Goal: Obtain resource: Obtain resource

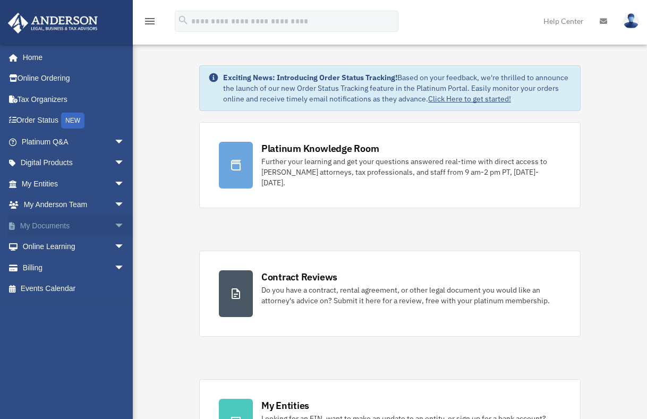
click at [114, 226] on span "arrow_drop_down" at bounding box center [124, 226] width 21 height 22
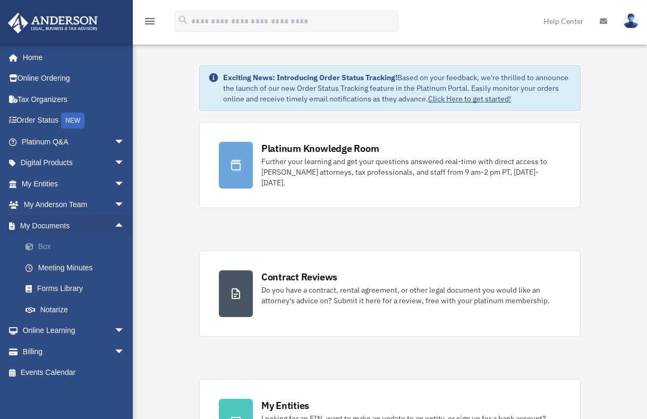
click at [48, 247] on link "Box" at bounding box center [78, 246] width 126 height 21
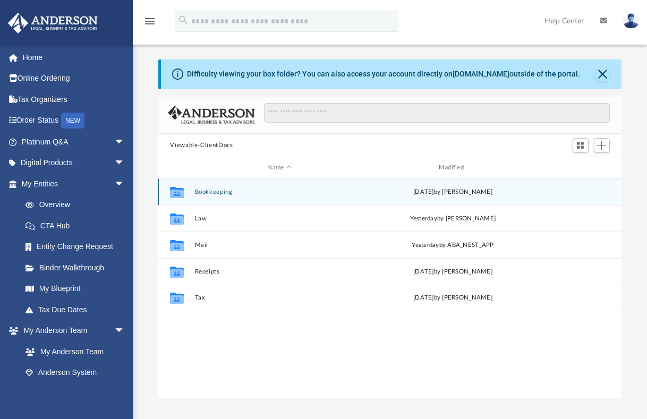
scroll to position [234, 455]
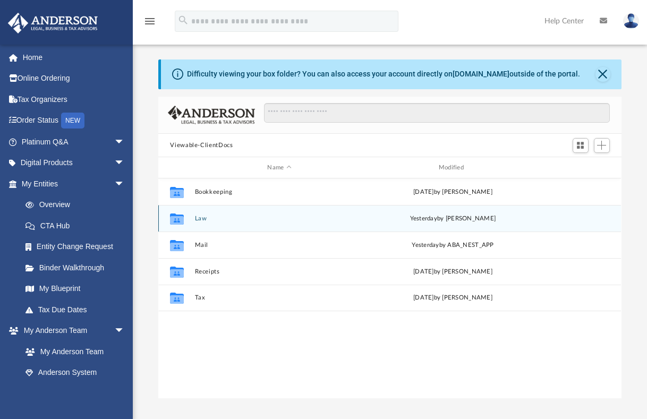
click at [201, 217] on button "Law" at bounding box center [279, 218] width 169 height 7
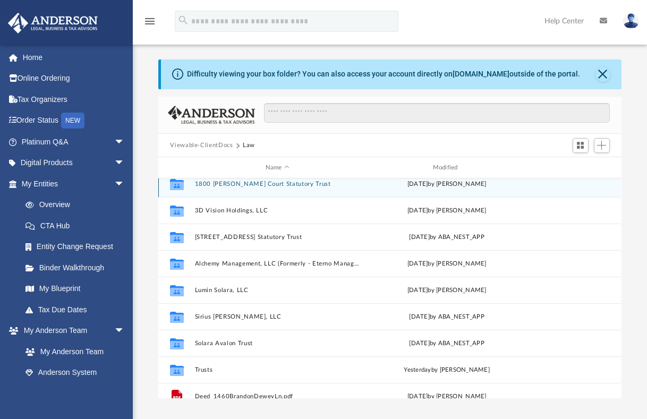
scroll to position [106, 0]
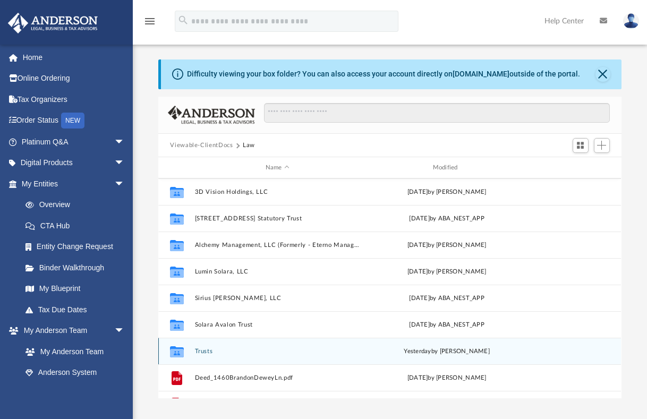
click at [203, 352] on button "Trusts" at bounding box center [277, 351] width 165 height 7
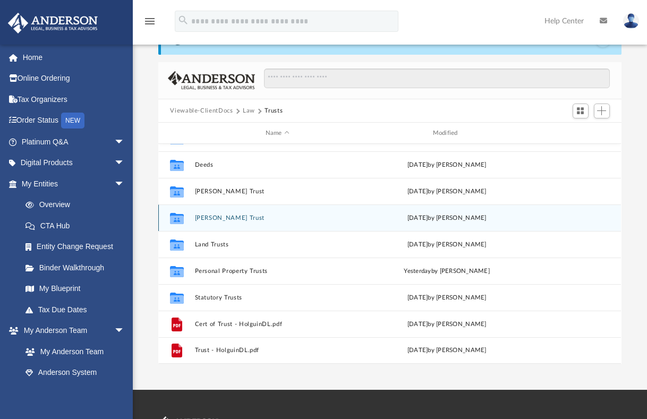
scroll to position [53, 0]
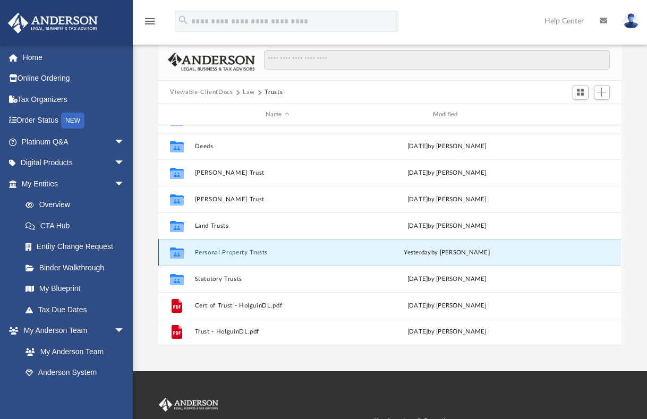
click at [261, 251] on button "Personal Property Trusts" at bounding box center [277, 252] width 165 height 7
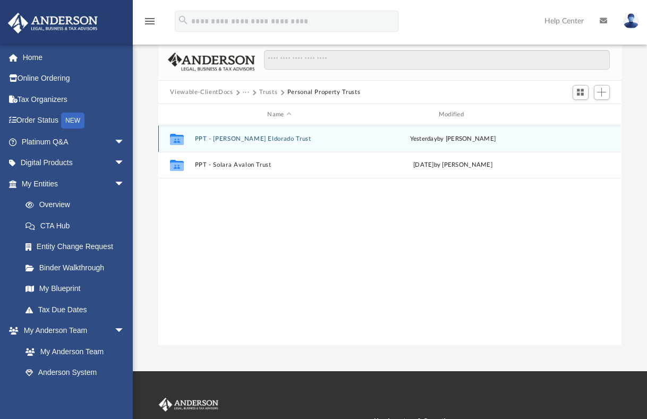
scroll to position [0, 0]
click at [257, 139] on button "PPT - [PERSON_NAME] Eldorado Trust" at bounding box center [279, 139] width 169 height 7
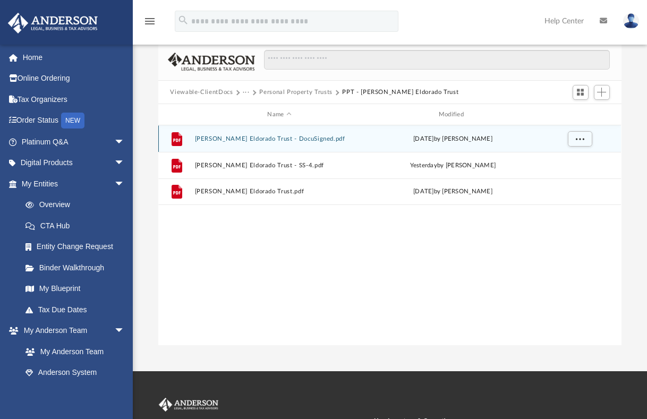
click at [301, 140] on button "[PERSON_NAME] Eldorado Trust - DocuSigned.pdf" at bounding box center [279, 139] width 169 height 7
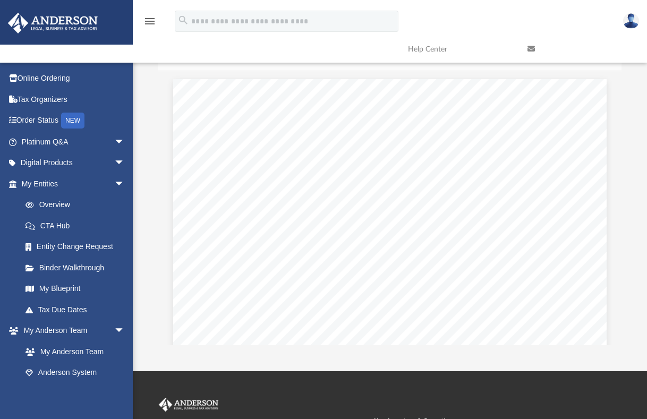
scroll to position [10388, 0]
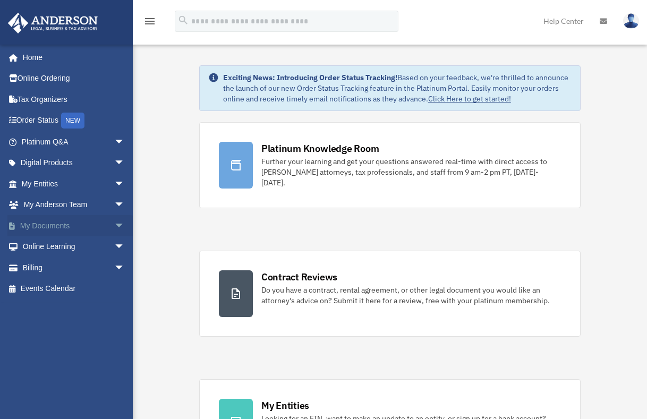
click at [114, 225] on span "arrow_drop_down" at bounding box center [124, 226] width 21 height 22
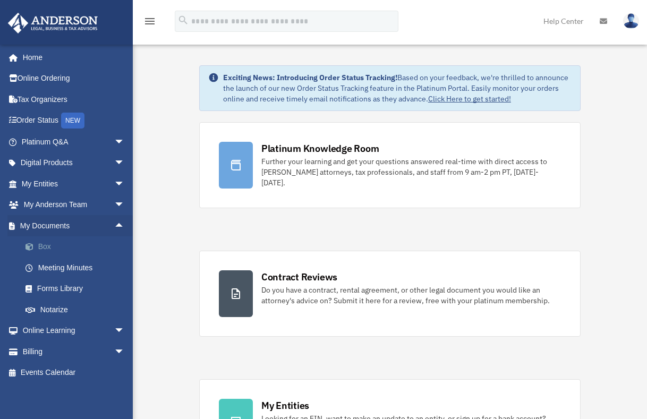
click at [64, 244] on link "Box" at bounding box center [78, 246] width 126 height 21
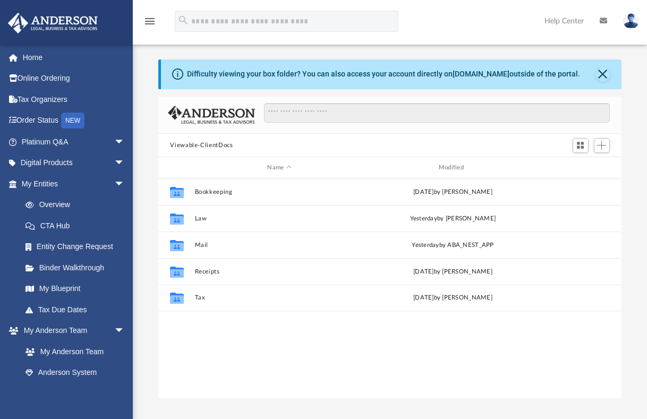
scroll to position [234, 455]
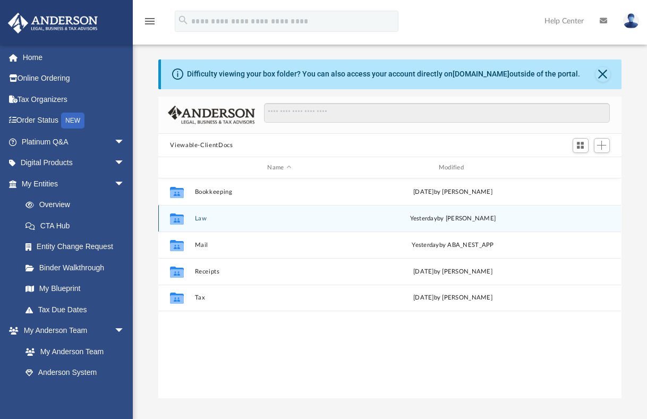
click at [200, 217] on button "Law" at bounding box center [279, 218] width 169 height 7
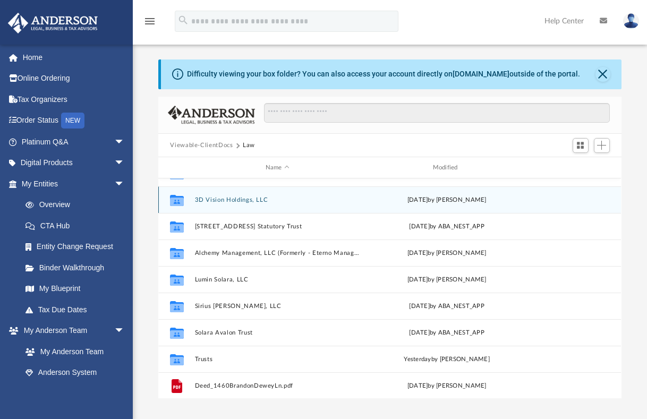
scroll to position [106, 0]
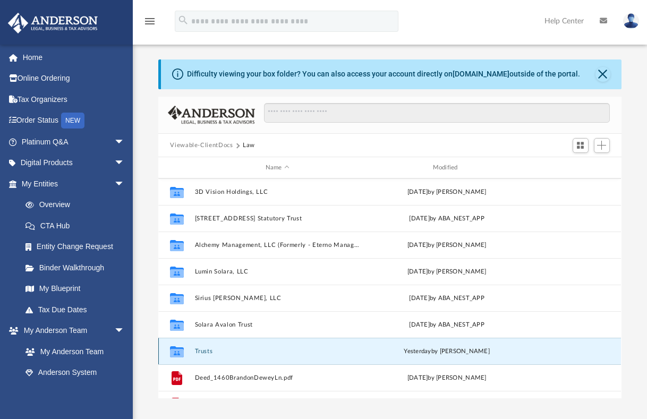
click at [195, 350] on button "Trusts" at bounding box center [277, 351] width 165 height 7
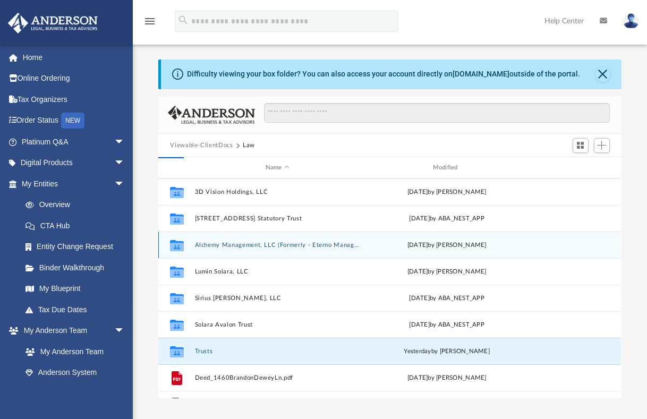
scroll to position [0, 0]
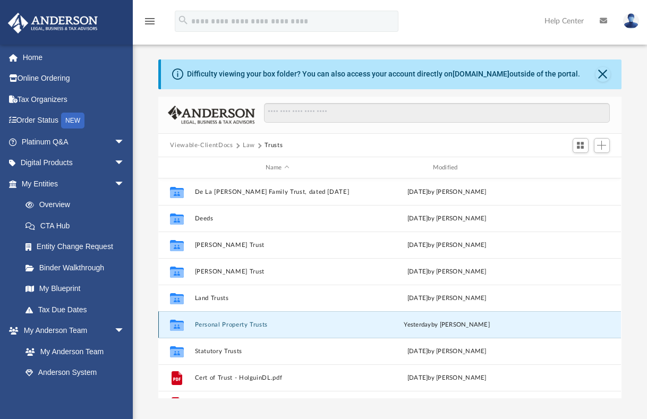
click at [236, 326] on button "Personal Property Trusts" at bounding box center [277, 325] width 165 height 7
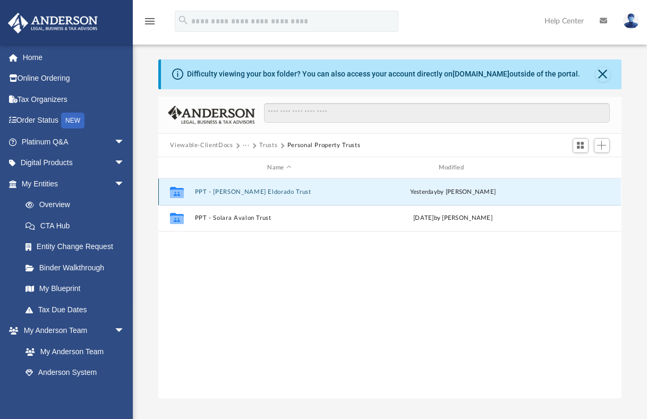
click at [253, 193] on button "PPT - Nuvia Eldorado Trust" at bounding box center [279, 192] width 169 height 7
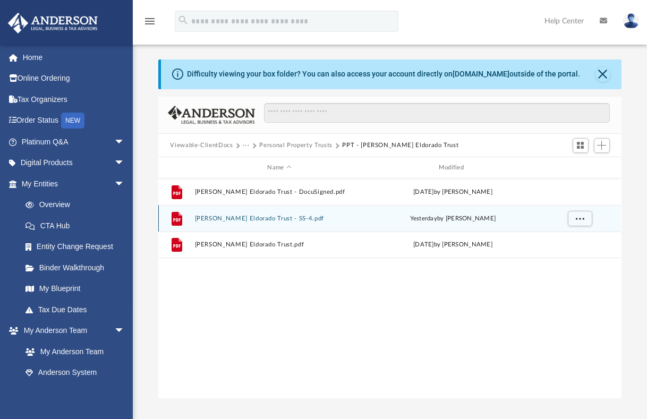
click at [250, 219] on button "Nuvia Eldorado Trust - SS-4.pdf" at bounding box center [279, 218] width 169 height 7
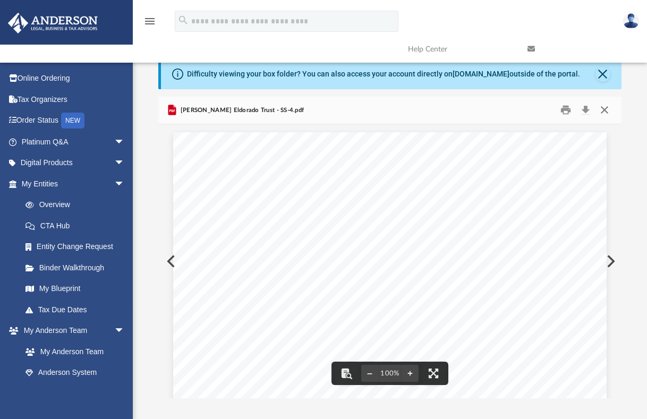
click at [602, 109] on button "Close" at bounding box center [604, 110] width 19 height 16
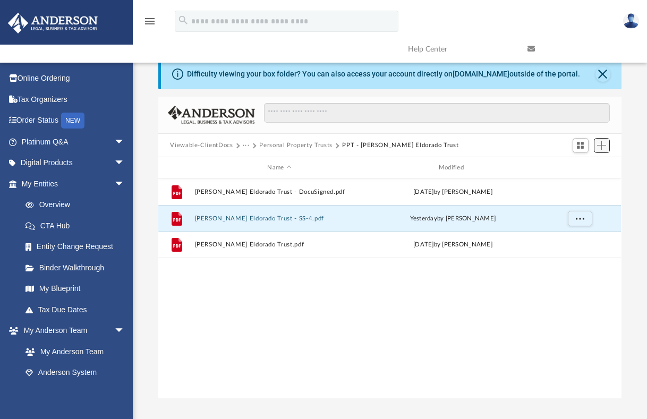
click at [603, 143] on span "Add" at bounding box center [601, 145] width 9 height 9
click at [587, 166] on li "Upload" at bounding box center [587, 167] width 34 height 11
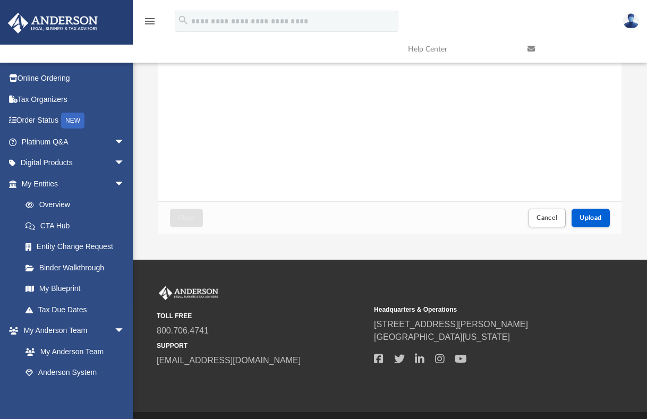
scroll to position [196, 0]
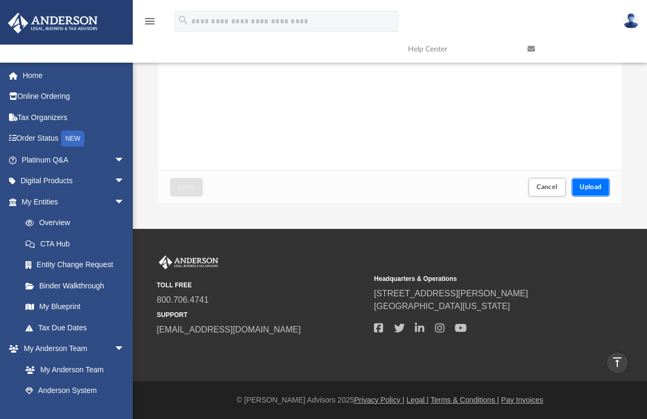
click at [584, 185] on span "Upload" at bounding box center [591, 187] width 22 height 6
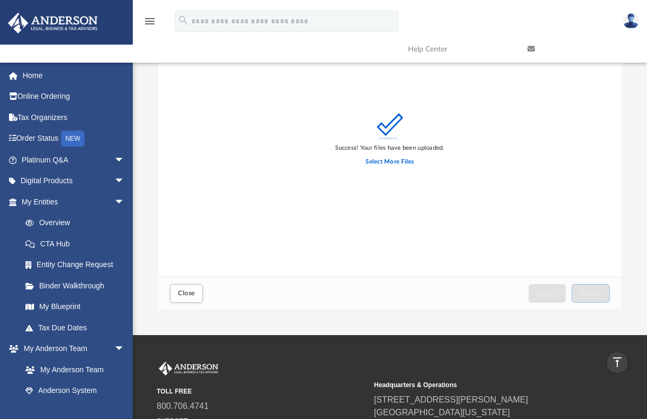
scroll to position [36, 0]
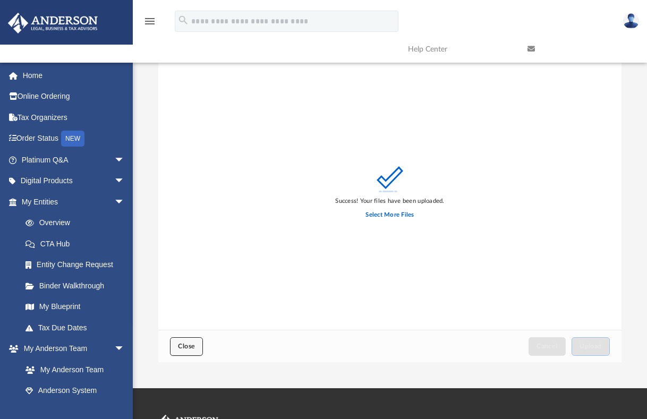
click at [187, 343] on span "Close" at bounding box center [186, 346] width 17 height 6
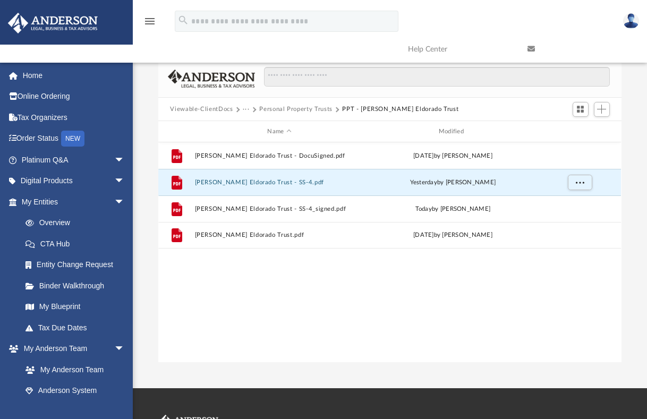
click at [318, 107] on button "Personal Property Trusts" at bounding box center [295, 110] width 73 height 10
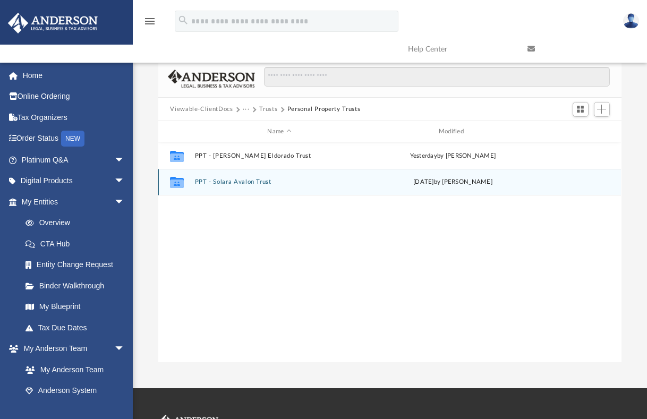
click at [234, 182] on button "PPT - Solara Avalon Trust" at bounding box center [279, 182] width 169 height 7
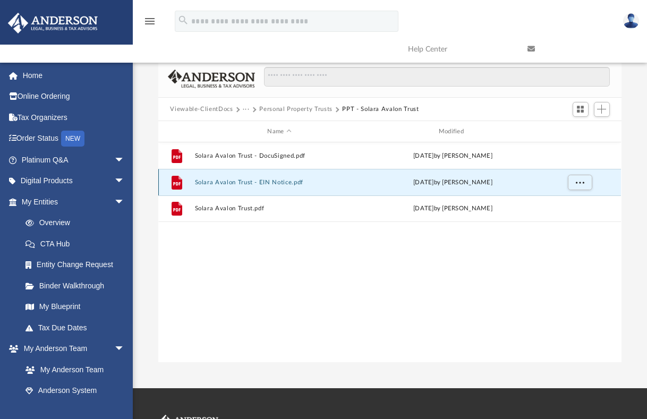
click at [278, 183] on button "Solara Avalon Trust - EIN Notice.pdf" at bounding box center [279, 182] width 169 height 7
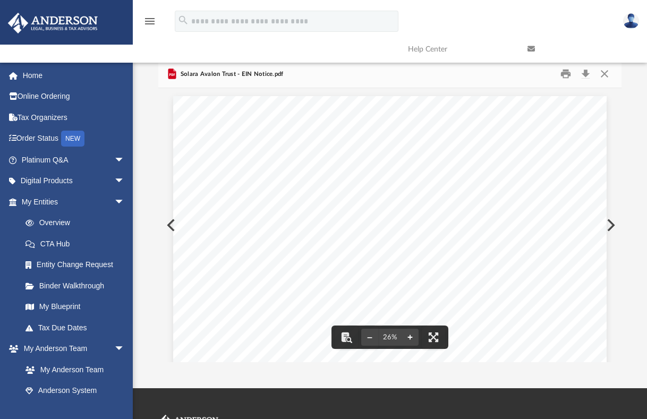
click at [411, 335] on button "File preview" at bounding box center [410, 337] width 17 height 23
drag, startPoint x: 505, startPoint y: 286, endPoint x: 419, endPoint y: 255, distance: 91.1
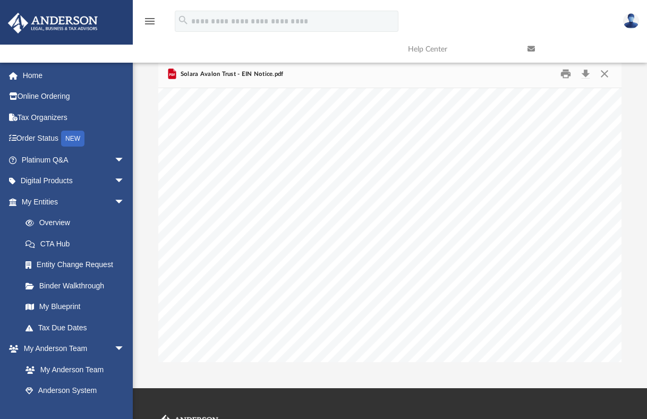
scroll to position [0, 125]
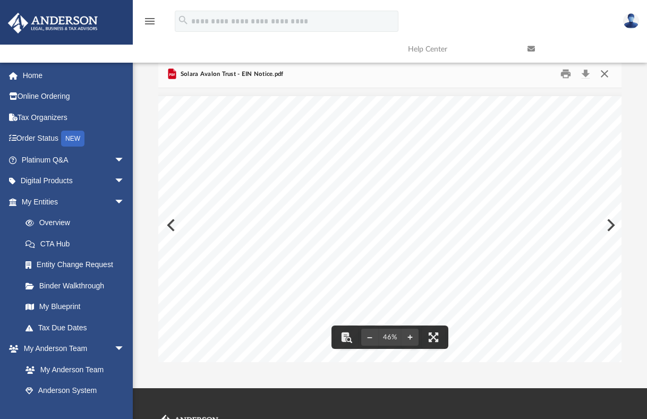
click at [604, 74] on button "Close" at bounding box center [604, 74] width 19 height 16
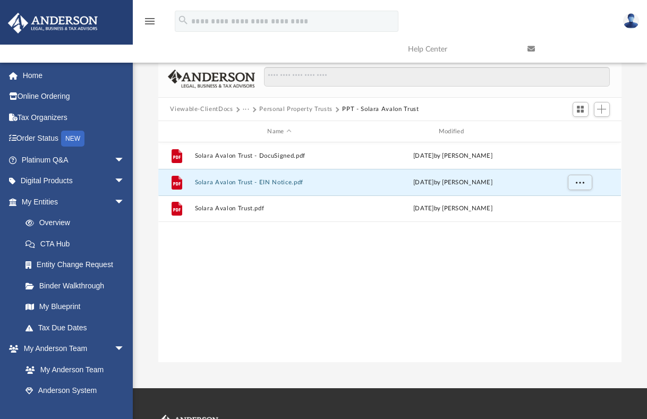
click at [294, 108] on button "Personal Property Trusts" at bounding box center [295, 110] width 73 height 10
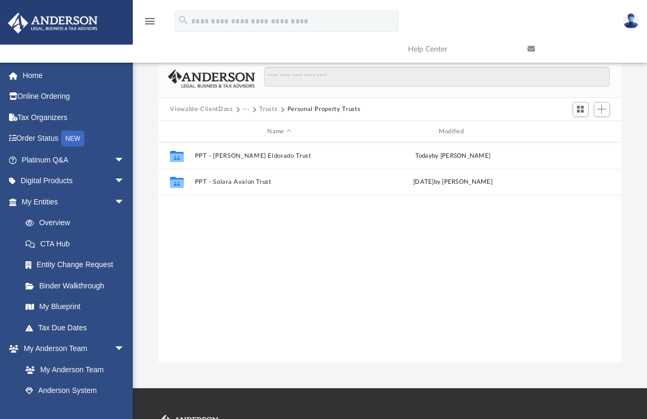
click at [267, 111] on button "Trusts" at bounding box center [268, 110] width 18 height 10
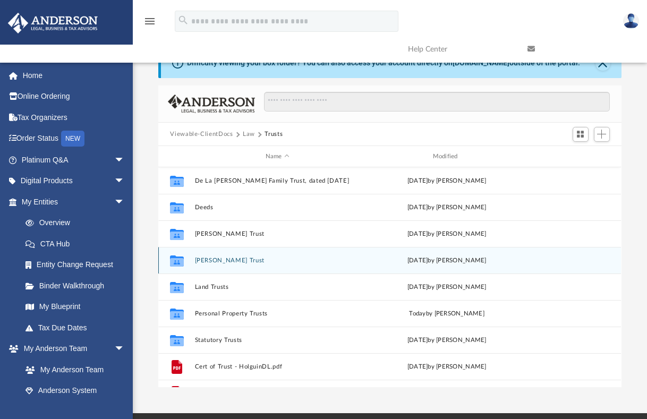
scroll to position [0, 0]
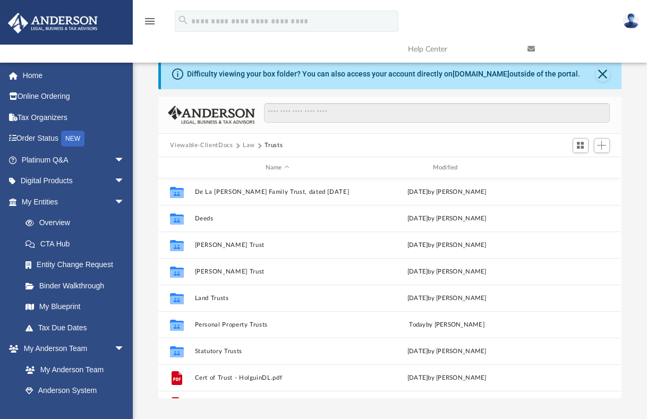
click at [243, 145] on button "Law" at bounding box center [249, 146] width 12 height 10
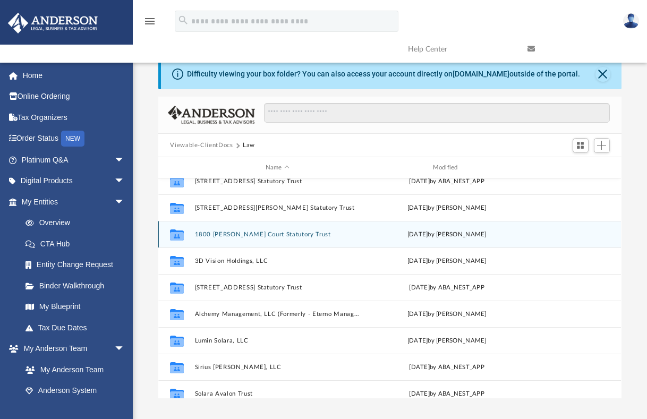
scroll to position [53, 0]
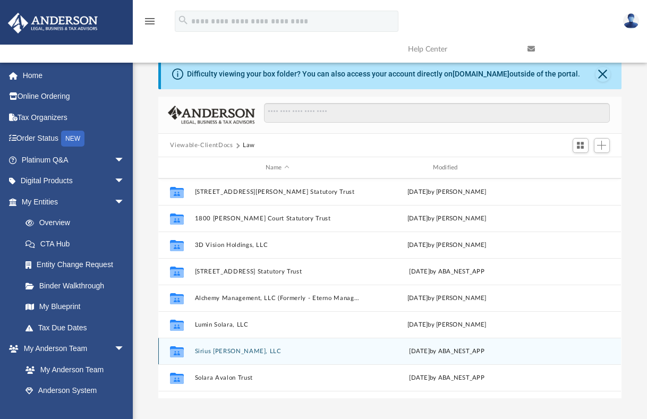
click at [229, 353] on button "Sirius Nuvia, LLC" at bounding box center [277, 351] width 165 height 7
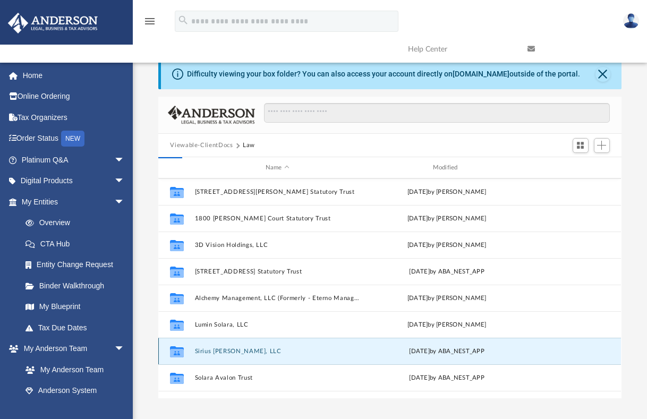
scroll to position [0, 0]
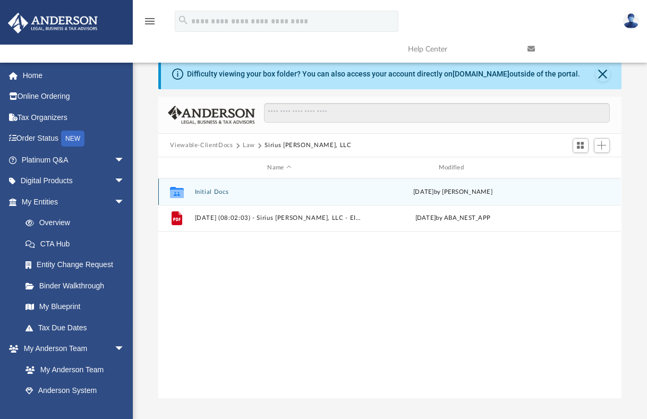
click at [212, 193] on button "Initial Docs" at bounding box center [279, 192] width 169 height 7
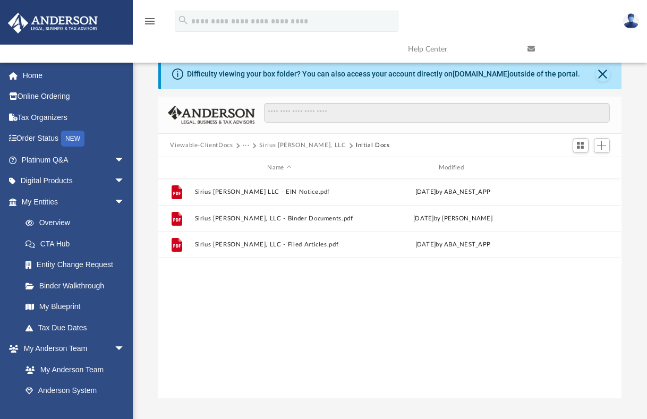
click at [270, 145] on button "Sirius Nuvia, LLC" at bounding box center [302, 146] width 87 height 10
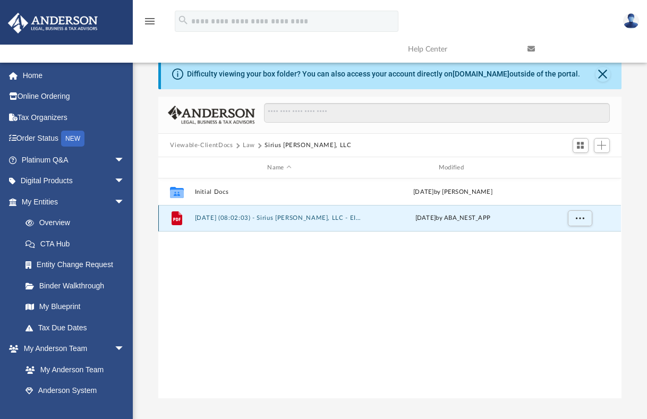
click at [314, 215] on button "2025.07.08 (08:02:03) - Sirius Nuvia, LLC - EIN Letter from IRS.pdf" at bounding box center [279, 218] width 169 height 7
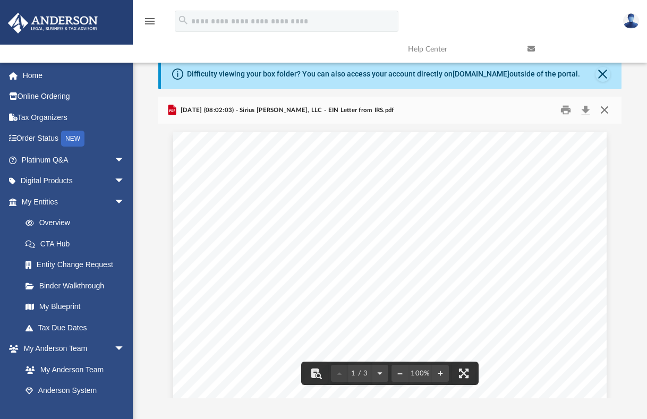
click at [604, 108] on button "Close" at bounding box center [604, 110] width 19 height 16
